Goal: Information Seeking & Learning: Learn about a topic

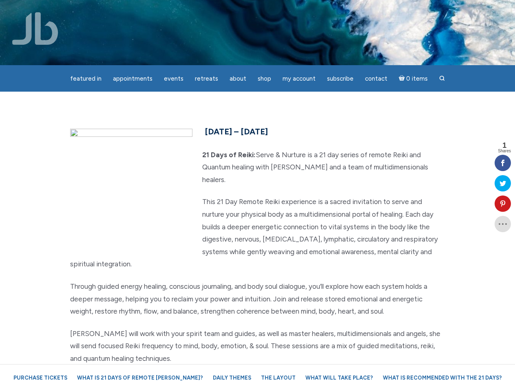
scroll to position [102, 0]
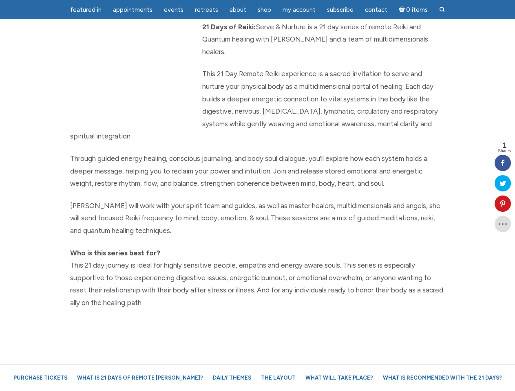
click at [257, 200] on p "[PERSON_NAME] will work with your spirit team and guides, as well as master hea…" at bounding box center [257, 219] width 375 height 38
click at [133, 10] on span "Appointments" at bounding box center [133, 9] width 40 height 7
click at [174, 10] on span "Events" at bounding box center [174, 9] width 20 height 7
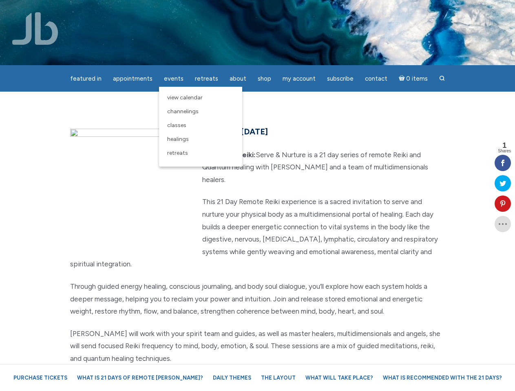
click at [238, 10] on div "featured in featured in Memes Appointments Book a Lecture/Class How I Read Half…" at bounding box center [257, 6] width 515 height 13
click at [299, 10] on div "featured in featured in Memes Appointments Book a Lecture/Class How I Read Half…" at bounding box center [257, 6] width 515 height 13
click at [503, 204] on icon at bounding box center [503, 204] width 16 height 7
